Goal: Navigation & Orientation: Find specific page/section

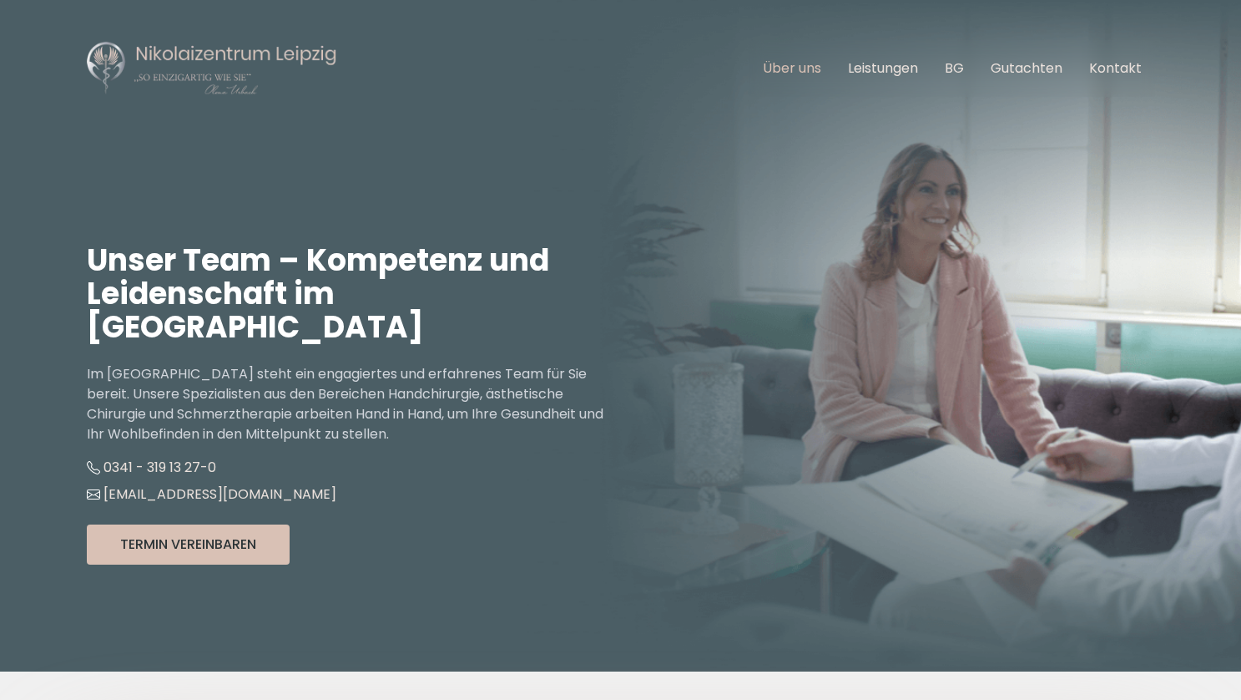
click at [804, 67] on link "Über uns" at bounding box center [792, 67] width 58 height 19
click at [801, 76] on link "Über uns" at bounding box center [792, 67] width 58 height 19
click at [786, 72] on link "Über uns" at bounding box center [792, 67] width 58 height 19
